Goal: Communication & Community: Answer question/provide support

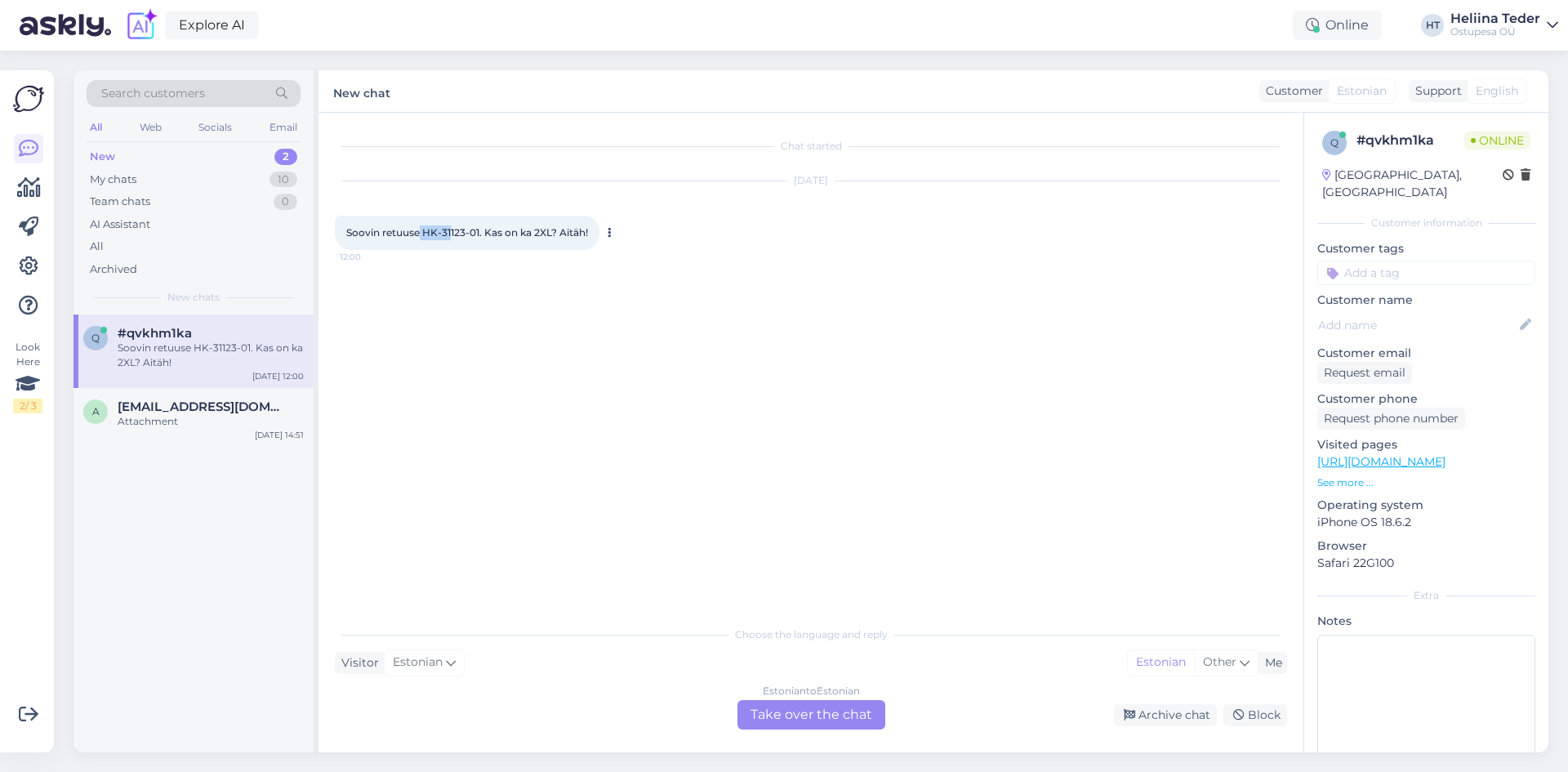
drag, startPoint x: 422, startPoint y: 233, endPoint x: 451, endPoint y: 230, distance: 29.2
click at [451, 230] on span "Soovin retuuse HK-31123-01. Kas on ka 2XL? Aitäh!" at bounding box center [467, 232] width 242 height 12
drag, startPoint x: 424, startPoint y: 228, endPoint x: 479, endPoint y: 229, distance: 55.0
click at [479, 229] on span "Soovin retuuse HK-31123-01. Kas on ka 2XL? Aitäh!" at bounding box center [467, 232] width 242 height 12
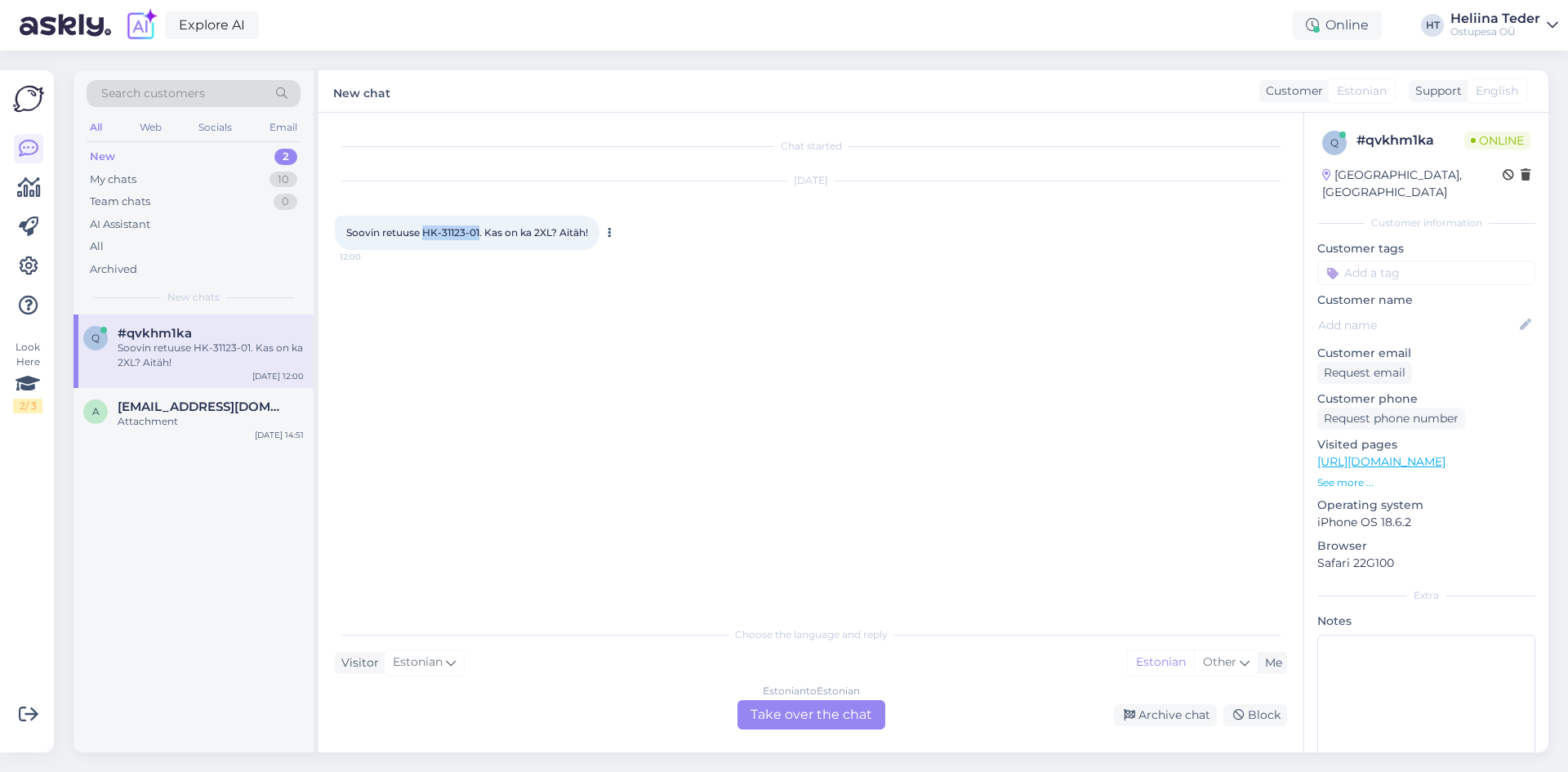
copy span "HK-31123-01"
click at [796, 713] on div "Estonian to Estonian Take over the chat" at bounding box center [811, 714] width 148 height 29
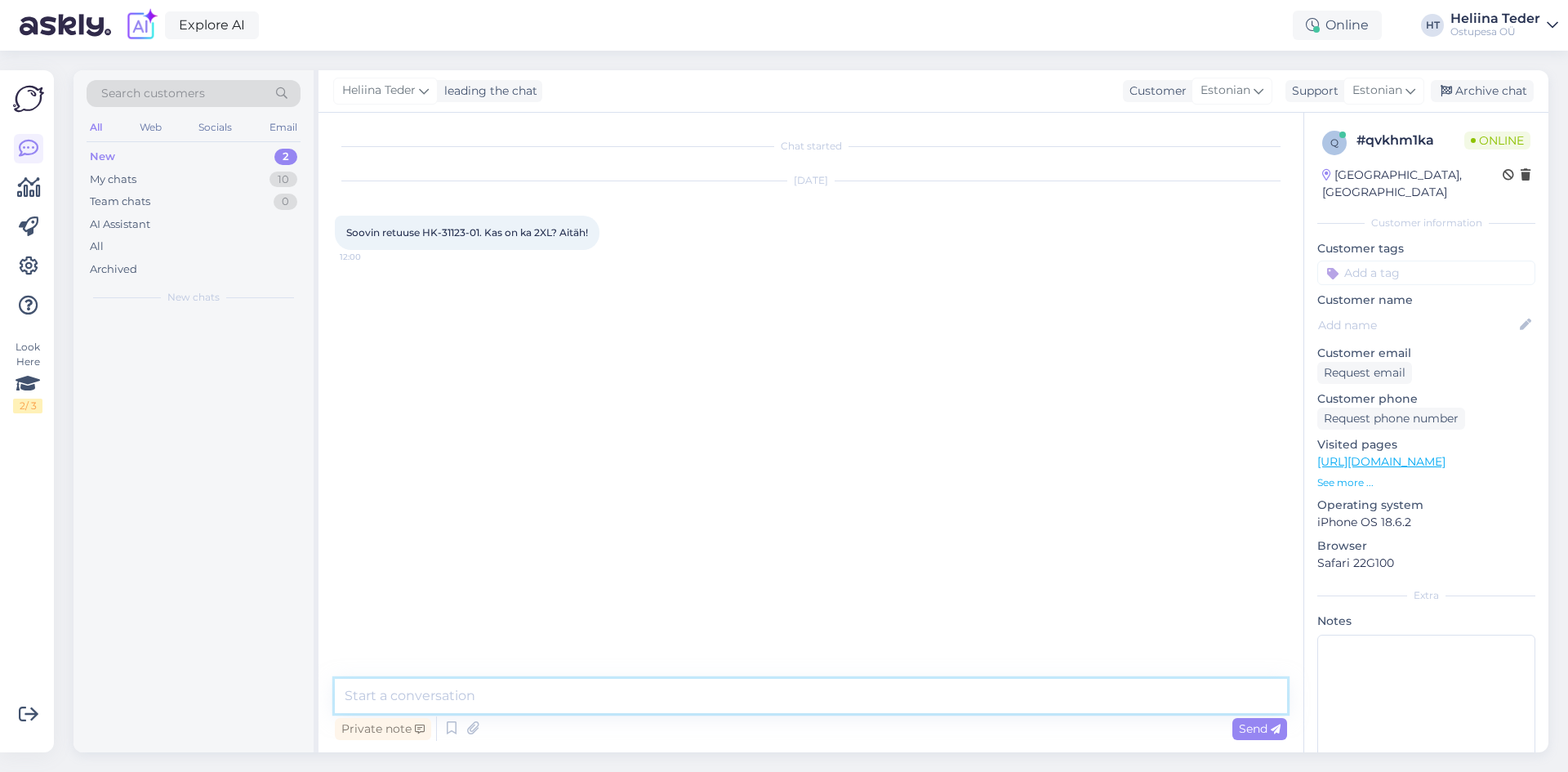
click at [420, 696] on textarea at bounding box center [811, 696] width 953 height 34
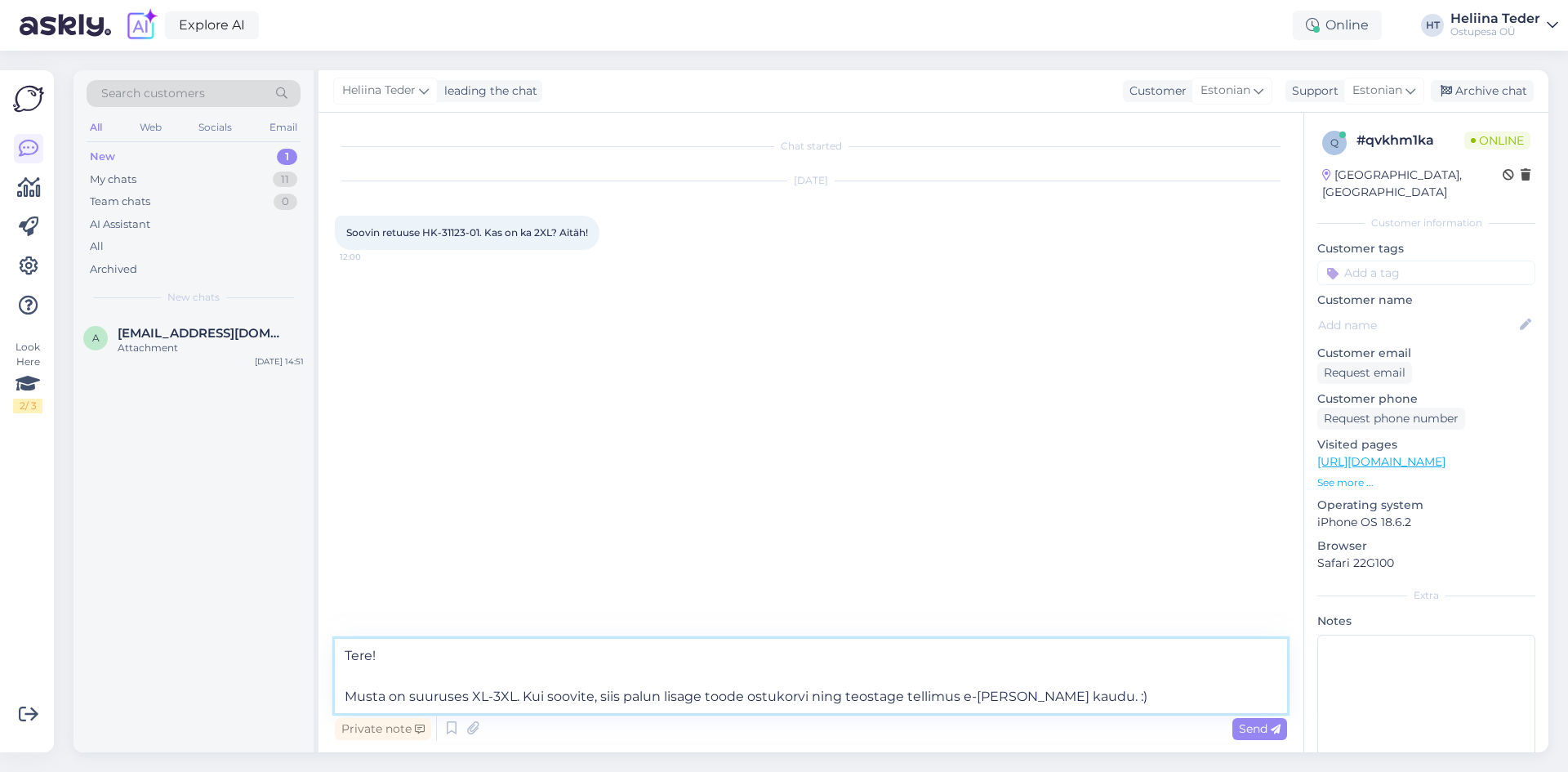
type textarea "Tere! Musta on suuruses XL-3XL. Kui soovite, siis palun lisage toode ostukorvi …"
